Goal: Task Accomplishment & Management: Use online tool/utility

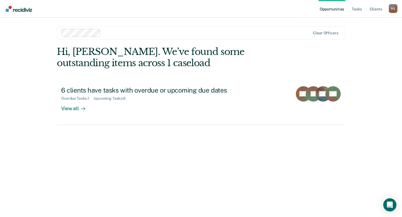
click at [335, 10] on link "Opportunities" at bounding box center [332, 9] width 27 height 18
click at [336, 8] on link "Opportunities" at bounding box center [332, 9] width 27 height 18
click at [18, 10] on img "Main navigation" at bounding box center [19, 9] width 26 height 6
click at [337, 10] on link "Opportunities" at bounding box center [332, 9] width 27 height 18
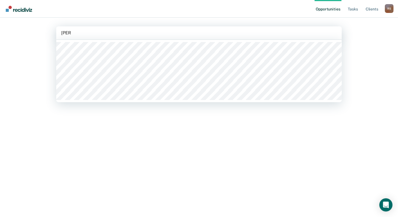
type input "alvar"
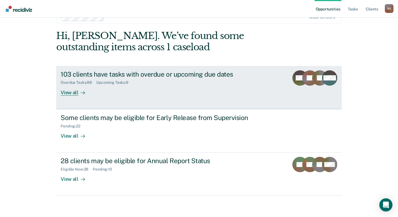
scroll to position [16, 0]
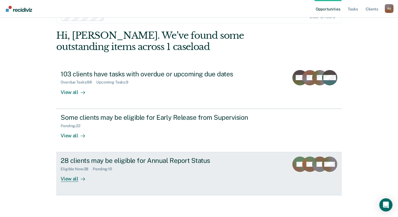
click at [64, 178] on div "View all" at bounding box center [76, 176] width 31 height 11
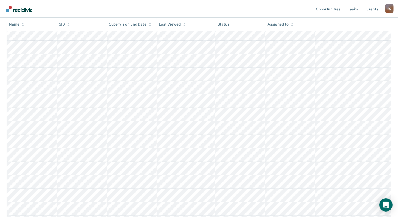
scroll to position [219, 0]
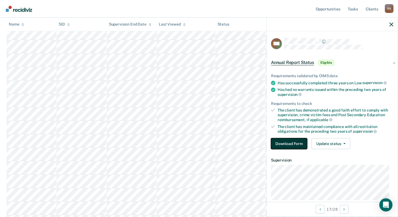
click at [281, 144] on button "Download Form" at bounding box center [289, 143] width 36 height 11
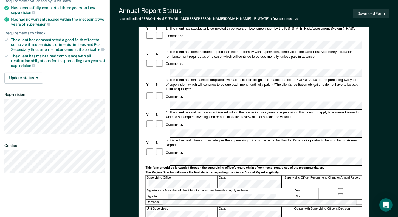
scroll to position [82, 0]
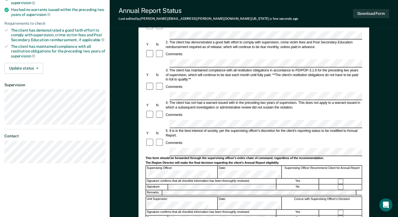
click at [146, 82] on div at bounding box center [151, 86] width 10 height 9
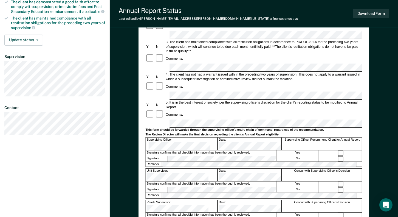
scroll to position [0, 0]
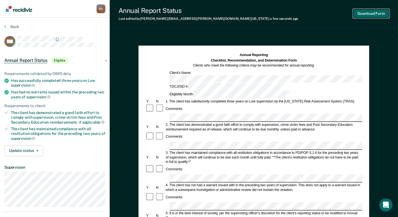
click at [371, 14] on button "Download Form" at bounding box center [371, 13] width 36 height 9
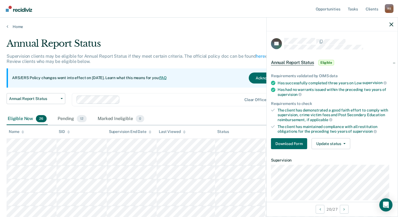
click at [21, 131] on div "Name" at bounding box center [16, 131] width 15 height 5
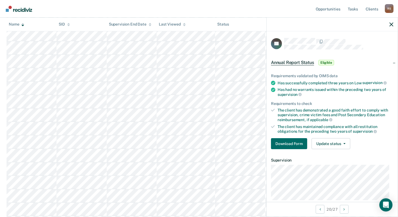
scroll to position [164, 0]
click at [391, 23] on icon "button" at bounding box center [391, 24] width 4 height 4
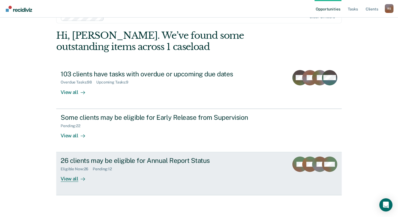
click at [73, 176] on div "View all" at bounding box center [76, 176] width 31 height 11
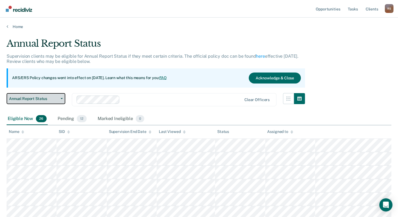
click at [35, 98] on span "Annual Report Status" at bounding box center [33, 98] width 49 height 5
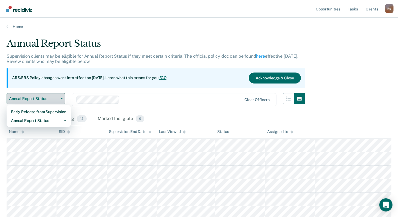
click at [35, 98] on span "Annual Report Status" at bounding box center [33, 98] width 49 height 5
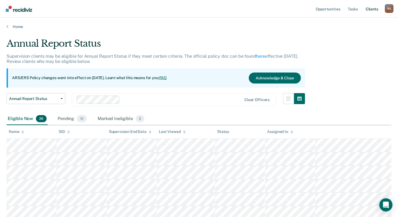
click at [376, 9] on link "Client s" at bounding box center [371, 9] width 15 height 18
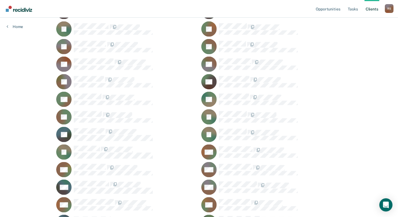
scroll to position [905, 0]
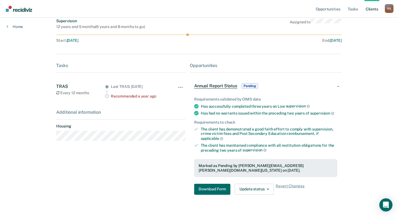
scroll to position [49, 0]
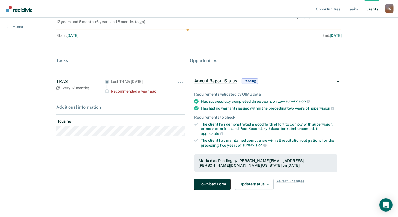
click at [211, 179] on button "Download Form" at bounding box center [212, 183] width 36 height 11
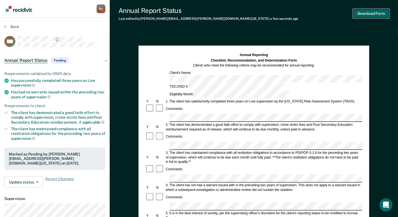
click at [369, 14] on button "Download Form" at bounding box center [371, 13] width 36 height 9
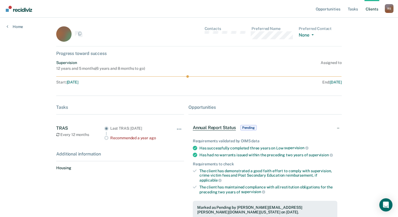
scroll to position [49, 0]
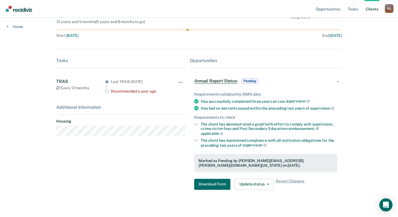
scroll to position [905, 0]
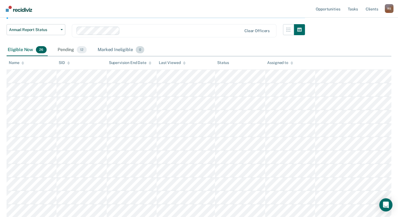
scroll to position [27, 0]
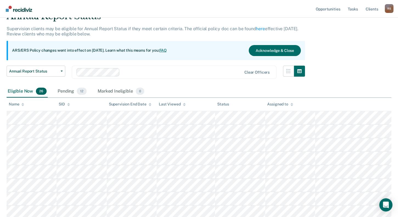
click at [22, 104] on icon at bounding box center [22, 105] width 3 height 4
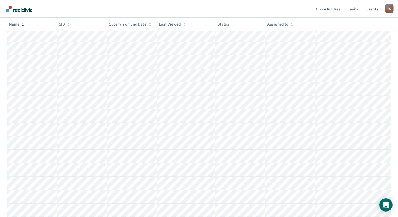
scroll to position [164, 0]
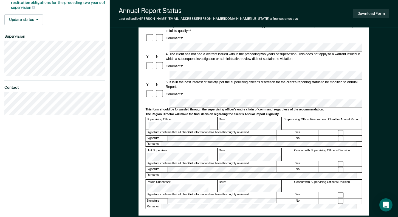
scroll to position [137, 0]
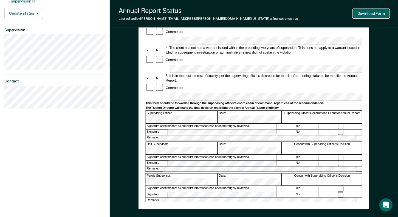
click at [360, 12] on button "Download Form" at bounding box center [371, 13] width 36 height 9
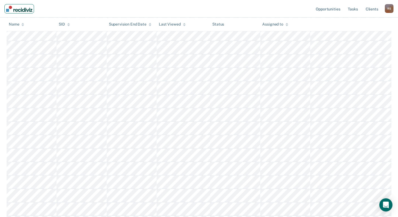
scroll to position [192, 0]
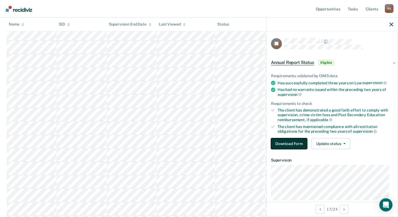
click at [297, 141] on button "Download Form" at bounding box center [289, 143] width 36 height 11
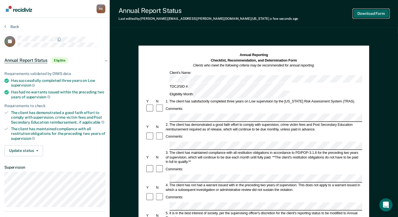
click at [377, 13] on button "Download Form" at bounding box center [371, 13] width 36 height 9
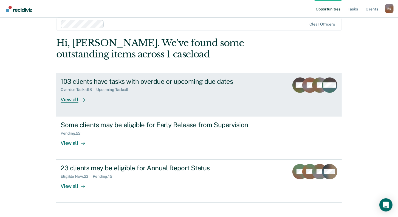
scroll to position [16, 0]
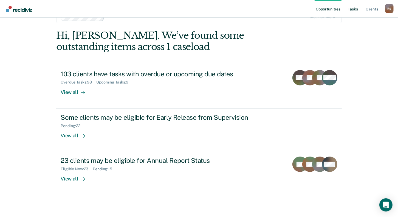
click at [351, 9] on link "Tasks" at bounding box center [353, 9] width 12 height 18
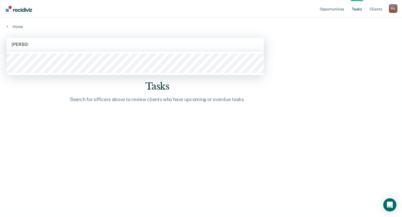
type input "robert star"
